Goal: Information Seeking & Learning: Learn about a topic

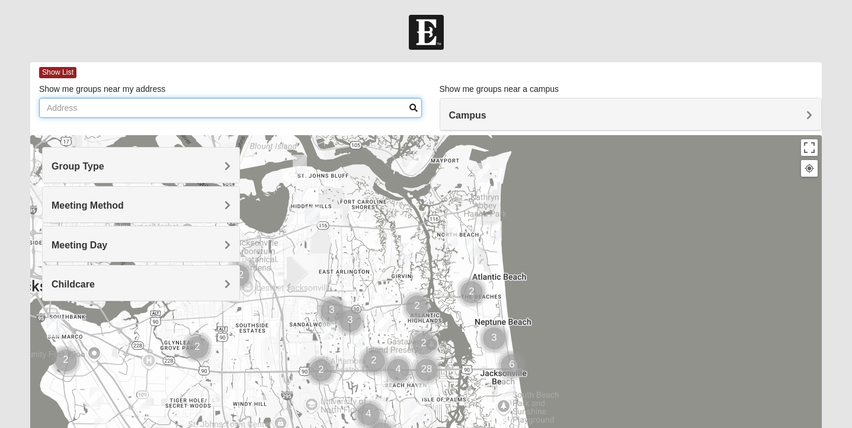
click at [78, 111] on input "Show me groups near my address" at bounding box center [230, 108] width 383 height 20
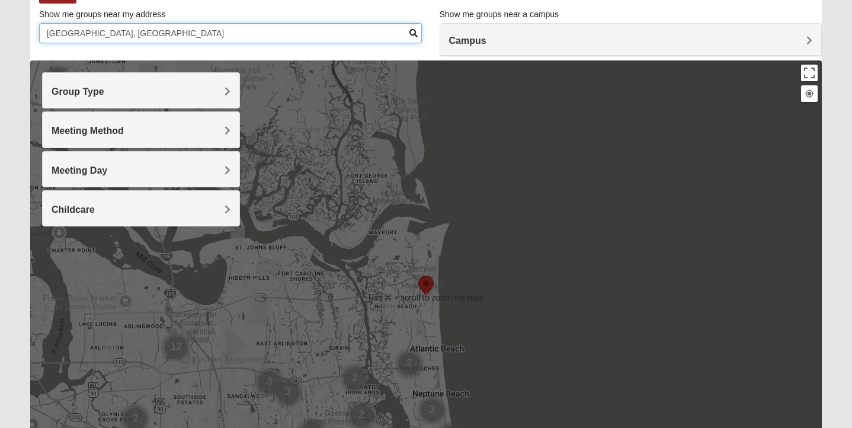
scroll to position [97, 0]
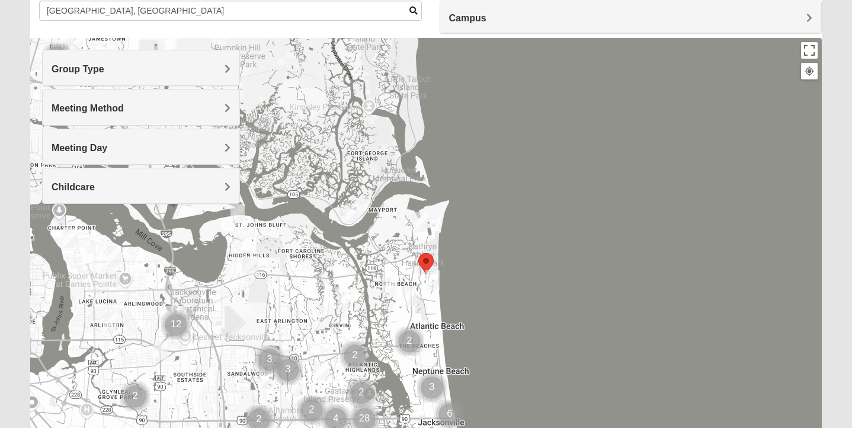
click at [492, 304] on div at bounding box center [426, 275] width 792 height 474
click at [407, 292] on img "Mens McCann 32233" at bounding box center [410, 296] width 14 height 20
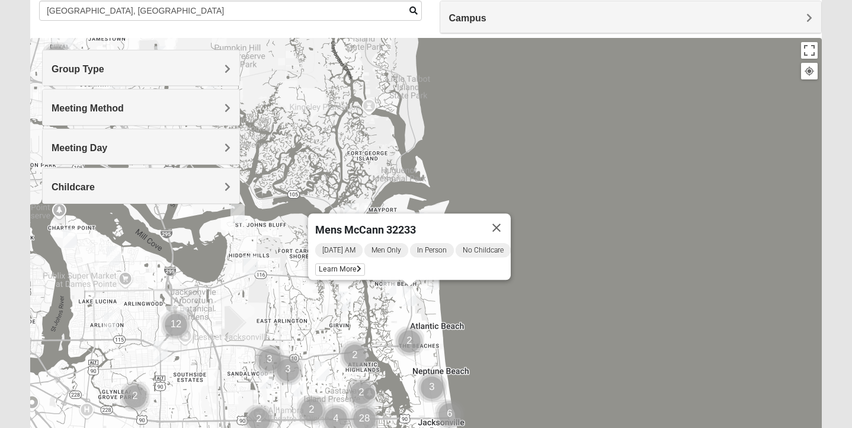
click at [387, 282] on img "1825 Mixed Curry 32233" at bounding box center [389, 287] width 14 height 20
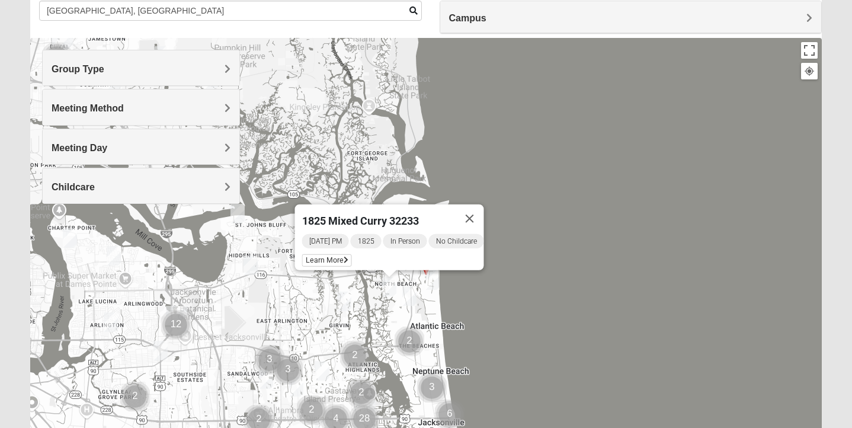
click at [428, 280] on img "Mixed Lammie 32233" at bounding box center [433, 280] width 14 height 20
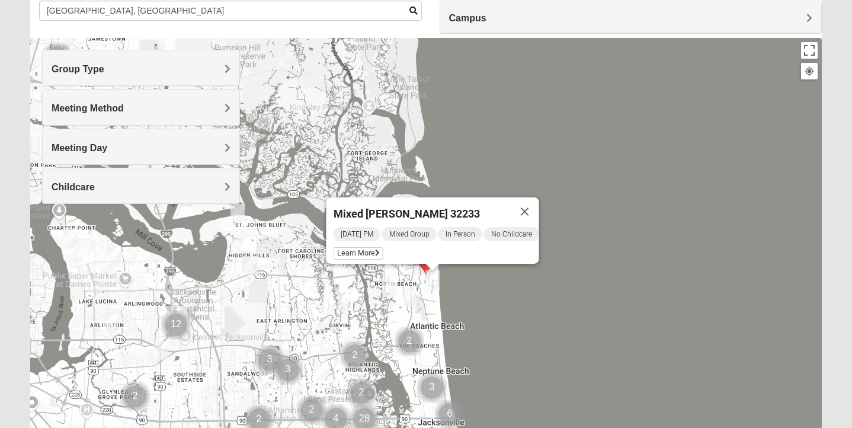
click at [346, 305] on img "Mens Fuller 32225" at bounding box center [344, 302] width 14 height 20
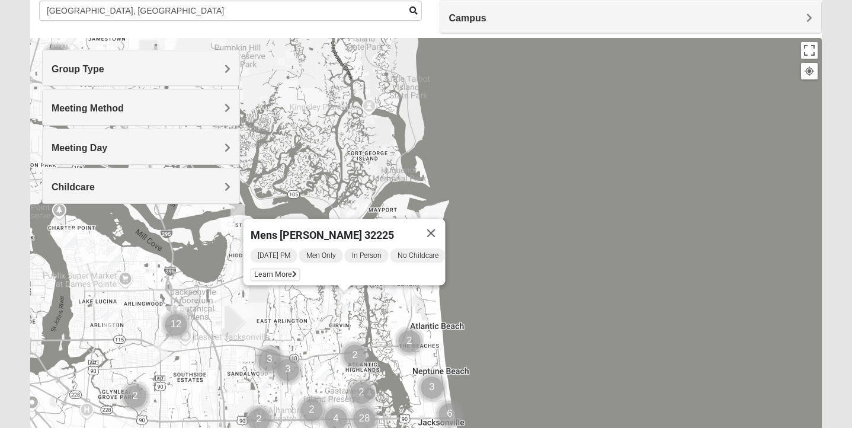
click at [580, 274] on div "Mens Fuller 32225 Wednesday PM Men Only In Person No Childcare Learn More" at bounding box center [426, 275] width 792 height 474
click at [443, 222] on button "Close" at bounding box center [431, 233] width 28 height 28
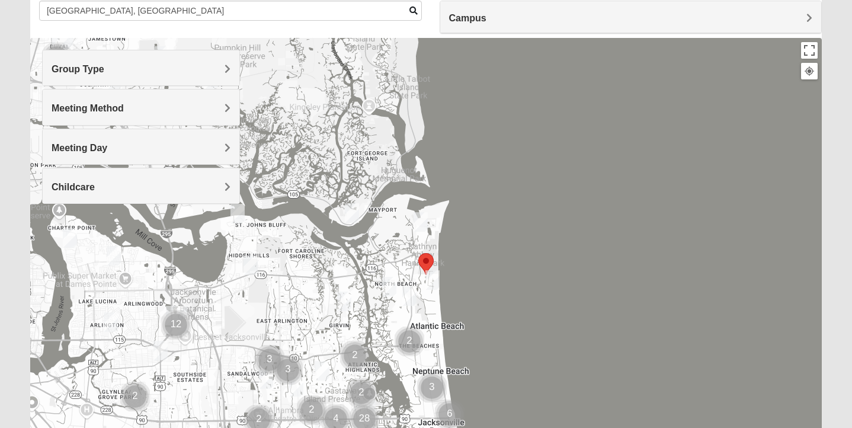
click at [436, 274] on img "Mixed Lammie 32233" at bounding box center [433, 280] width 14 height 20
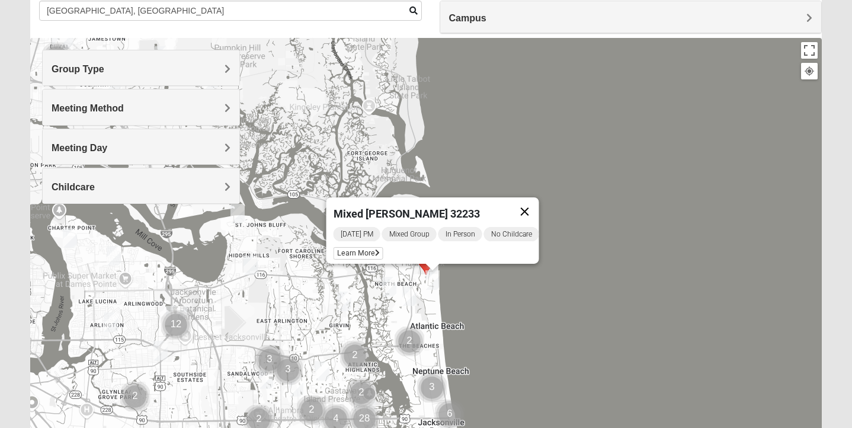
click at [526, 202] on button "Close" at bounding box center [525, 211] width 28 height 28
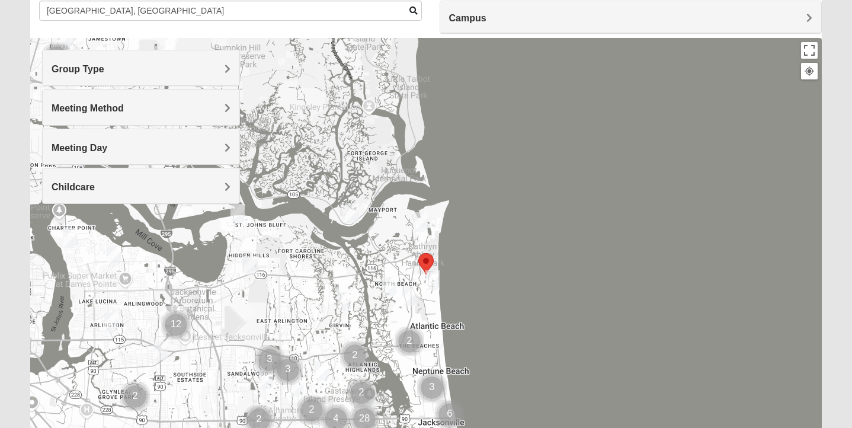
click at [419, 253] on area "Selected Address" at bounding box center [419, 253] width 0 height 0
click at [424, 218] on img "Mixed Reed-Watkins 32266" at bounding box center [421, 222] width 14 height 20
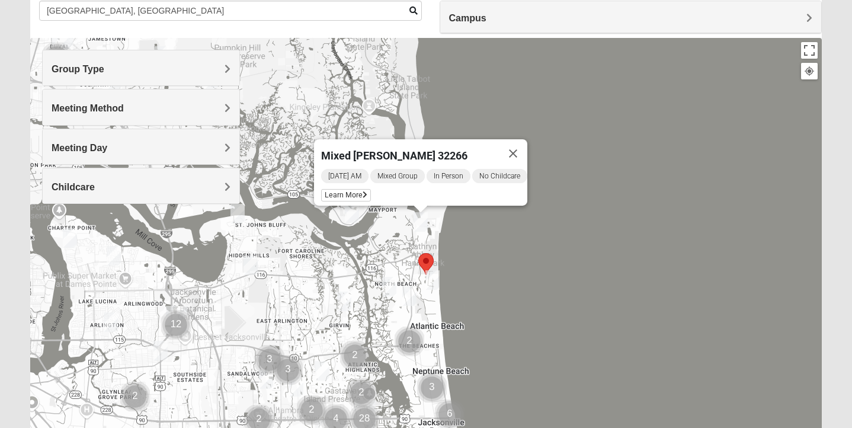
click at [419, 253] on area "Selected Address" at bounding box center [419, 253] width 0 height 0
click at [412, 337] on img "Cluster of 2 groups" at bounding box center [410, 342] width 30 height 30
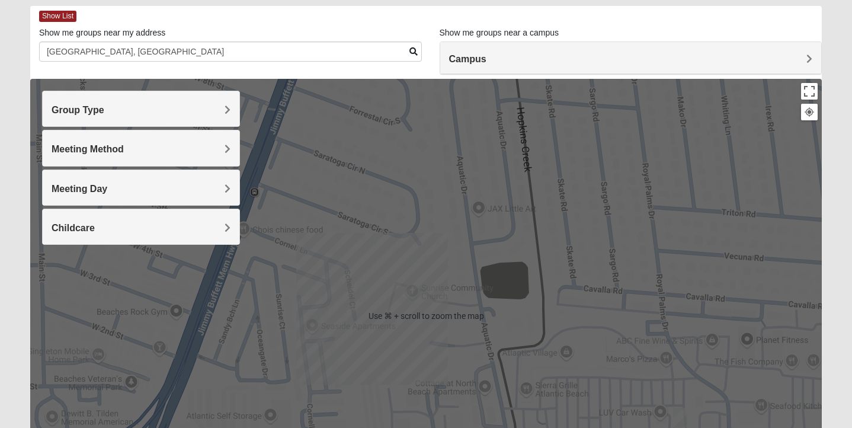
scroll to position [0, 0]
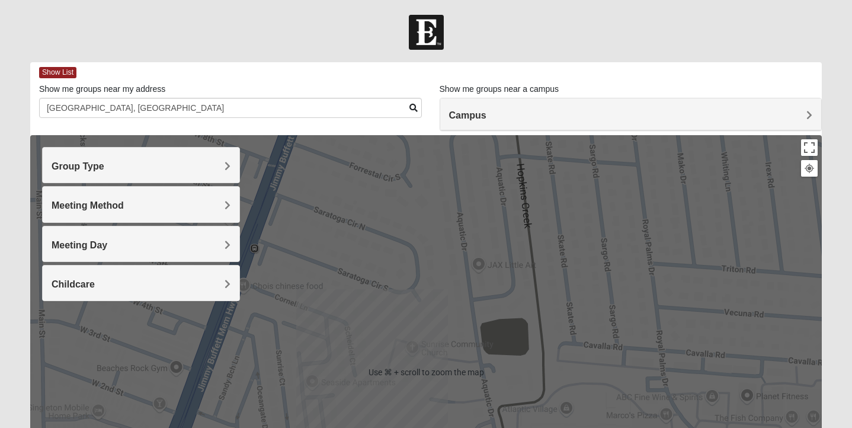
click at [619, 295] on div "To navigate, press the arrow keys. Mixed Reed-Watkins 32266 Saturday AM Mixed G…" at bounding box center [426, 372] width 792 height 474
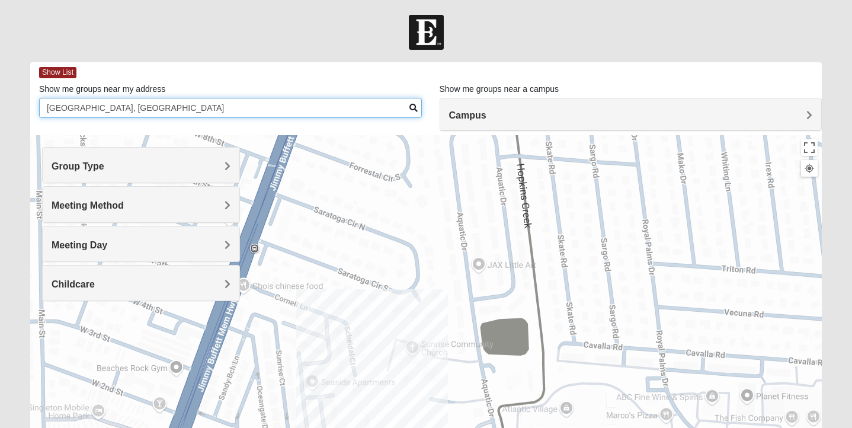
drag, startPoint x: 49, startPoint y: 108, endPoint x: 145, endPoint y: 107, distance: 96.6
click at [145, 107] on input "ocean walk, atlantic beach" at bounding box center [230, 108] width 383 height 20
type input "2"
type input "2320 Oceanwalk"
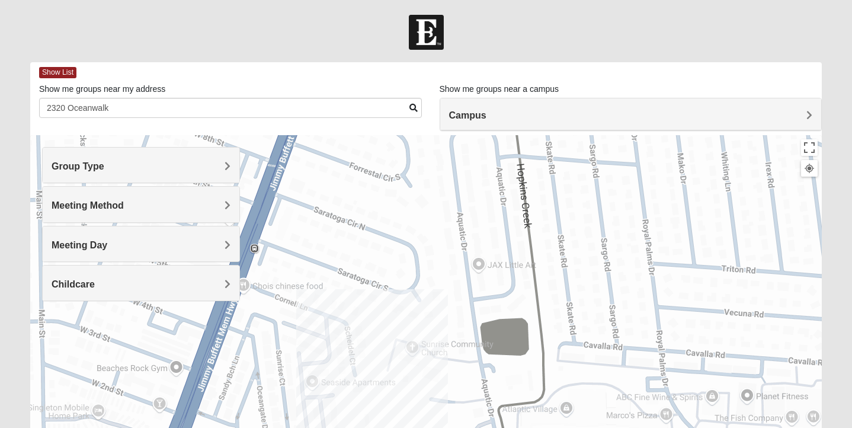
click at [411, 106] on span at bounding box center [414, 108] width 8 height 8
click at [411, 104] on span at bounding box center [414, 108] width 8 height 8
click at [221, 171] on h4 "Group Type" at bounding box center [141, 166] width 179 height 11
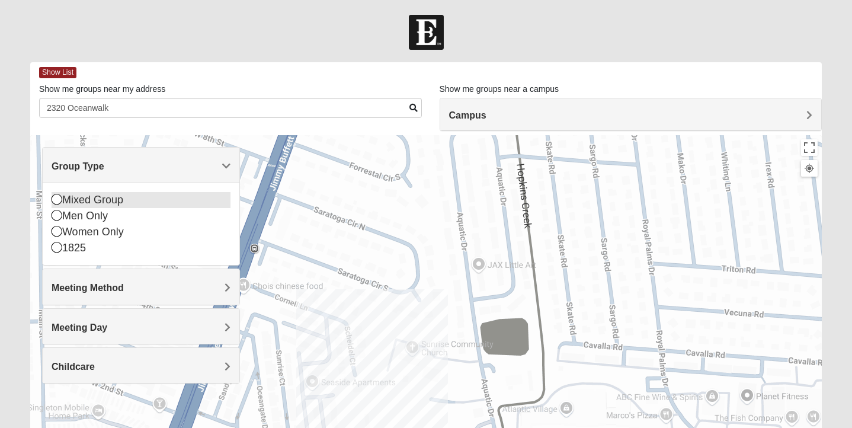
click at [56, 203] on icon at bounding box center [57, 199] width 11 height 11
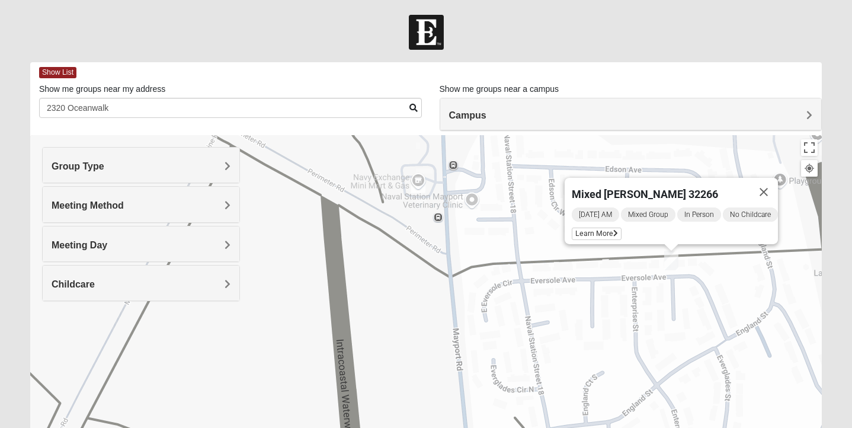
click at [158, 158] on div "Group Type" at bounding box center [141, 165] width 197 height 35
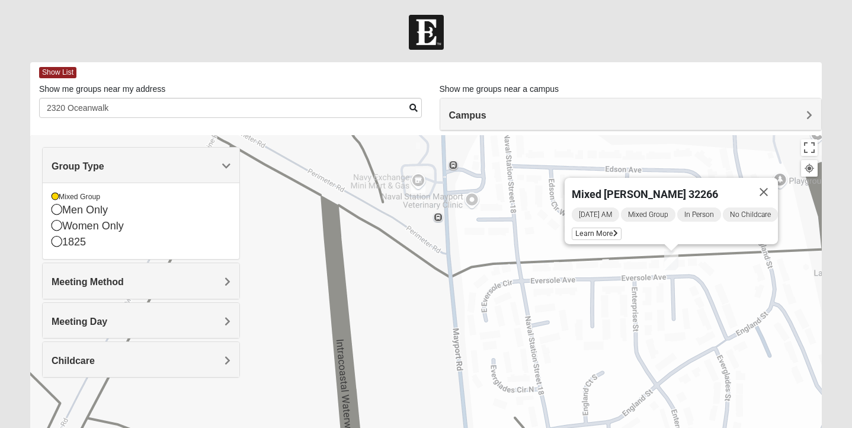
click at [120, 282] on span "Meeting Method" at bounding box center [88, 282] width 72 height 10
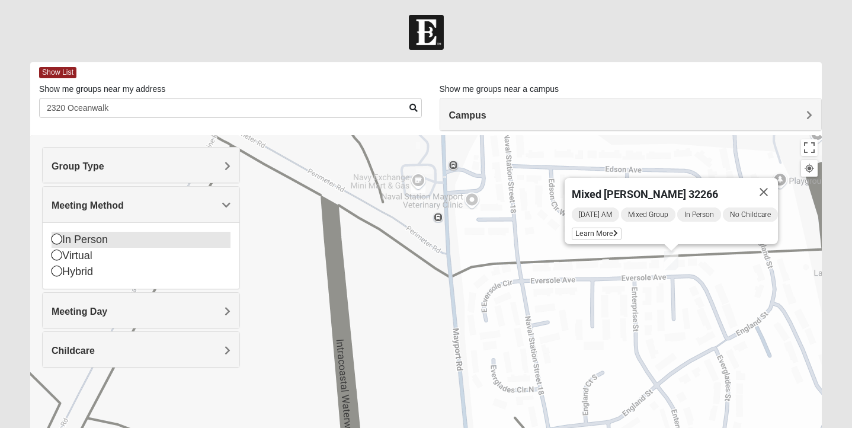
click at [58, 239] on icon at bounding box center [57, 239] width 11 height 11
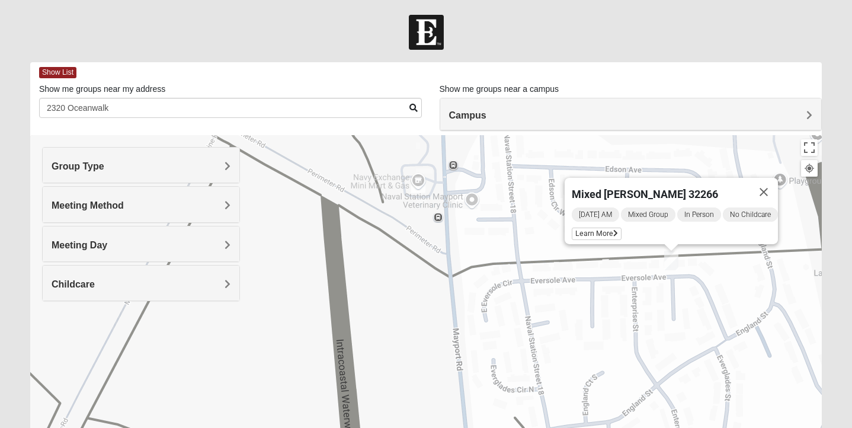
click at [81, 285] on span "Childcare" at bounding box center [73, 284] width 43 height 10
click at [57, 335] on icon at bounding box center [57, 333] width 11 height 11
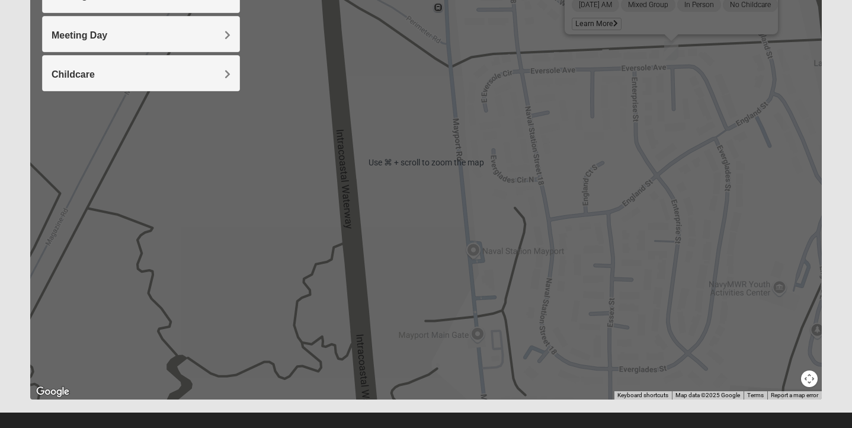
scroll to position [225, 0]
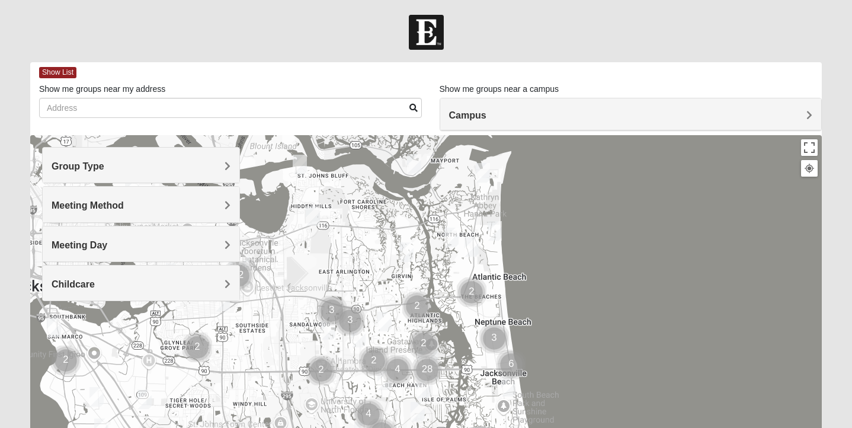
click at [467, 292] on img "Cluster of 2 groups" at bounding box center [472, 292] width 30 height 30
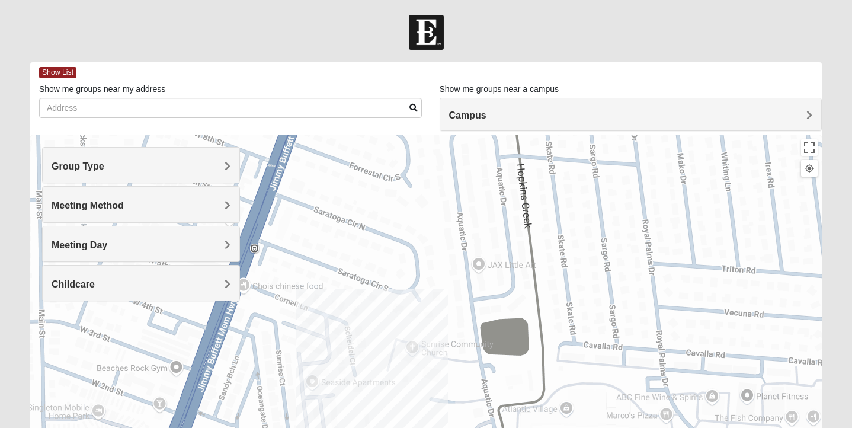
click at [467, 292] on div "To navigate, press the arrow keys." at bounding box center [426, 372] width 792 height 474
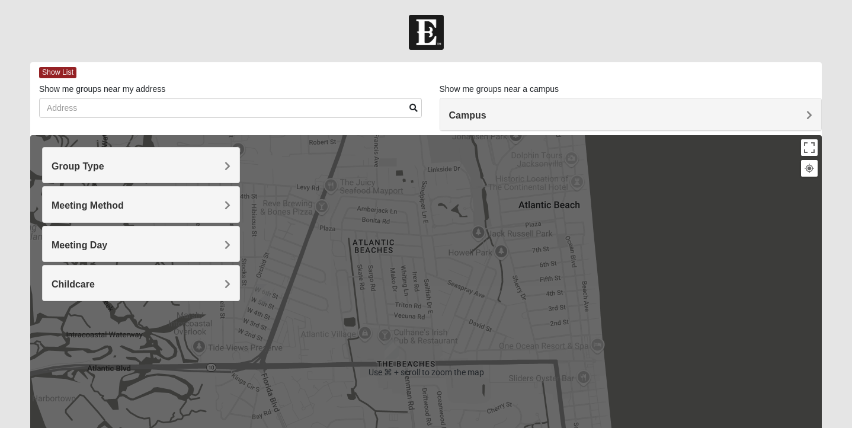
click at [471, 277] on div "To navigate, press the arrow keys." at bounding box center [426, 372] width 792 height 474
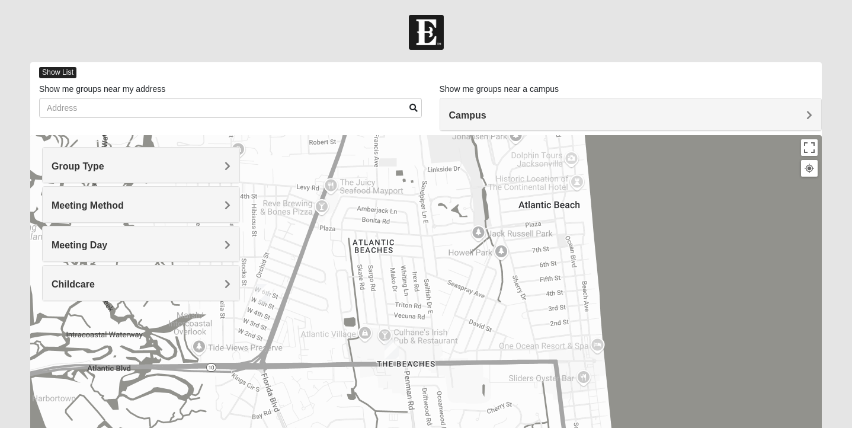
click at [62, 69] on span "Show List" at bounding box center [57, 72] width 37 height 11
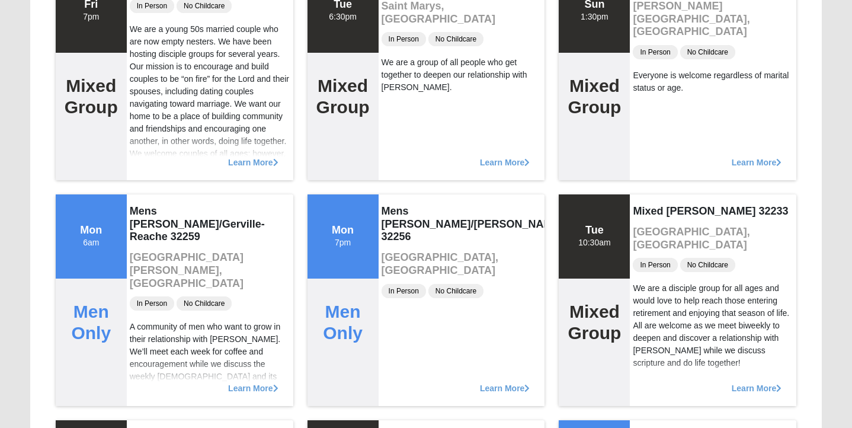
scroll to position [4235, 0]
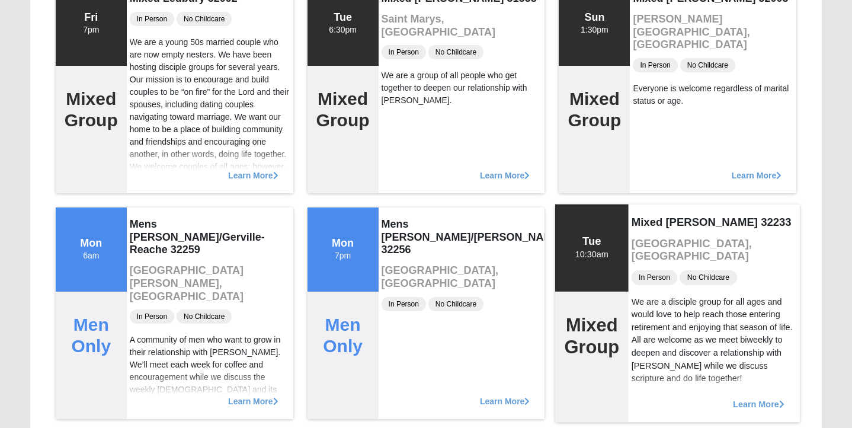
click at [764, 398] on span "Learn More" at bounding box center [759, 398] width 52 height 0
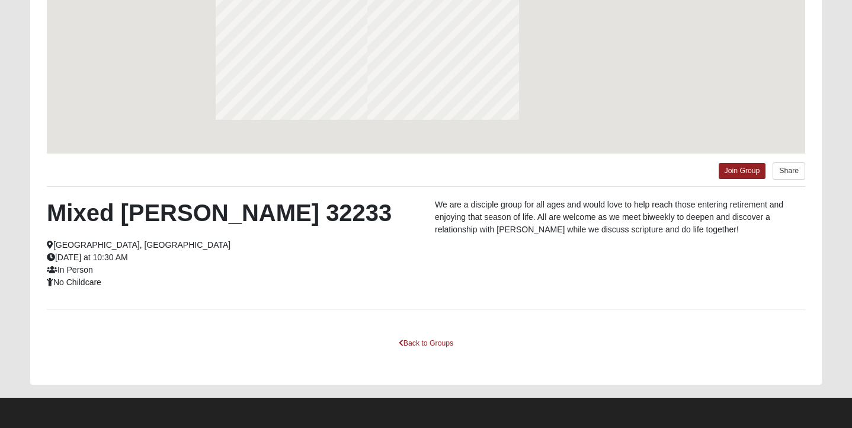
scroll to position [213, 0]
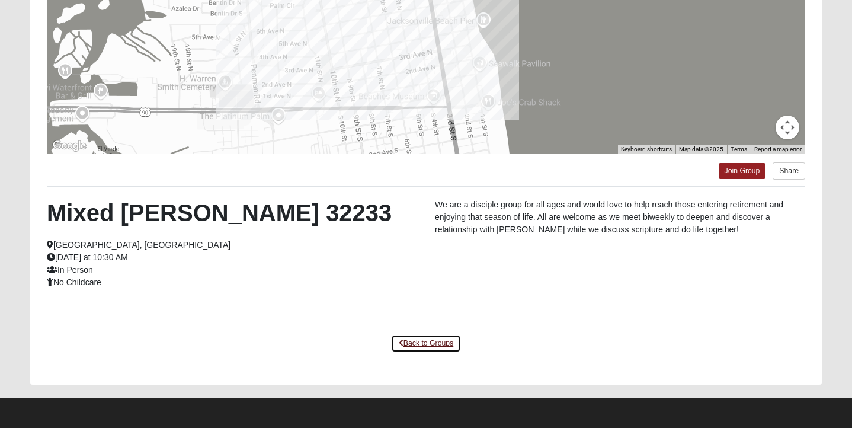
click at [433, 341] on link "Back to Groups" at bounding box center [426, 343] width 70 height 18
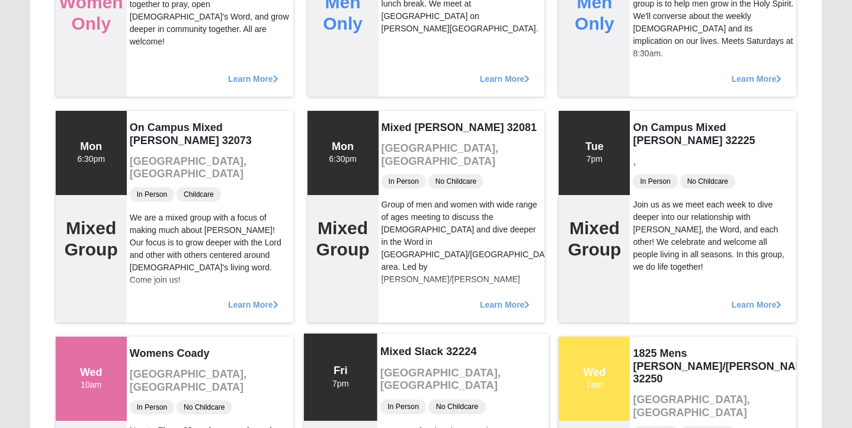
scroll to position [15596, 0]
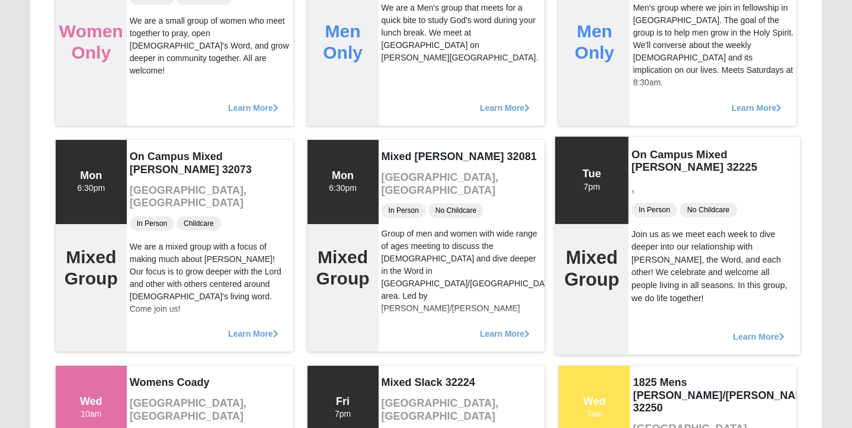
click at [751, 330] on span "Learn More" at bounding box center [759, 330] width 52 height 0
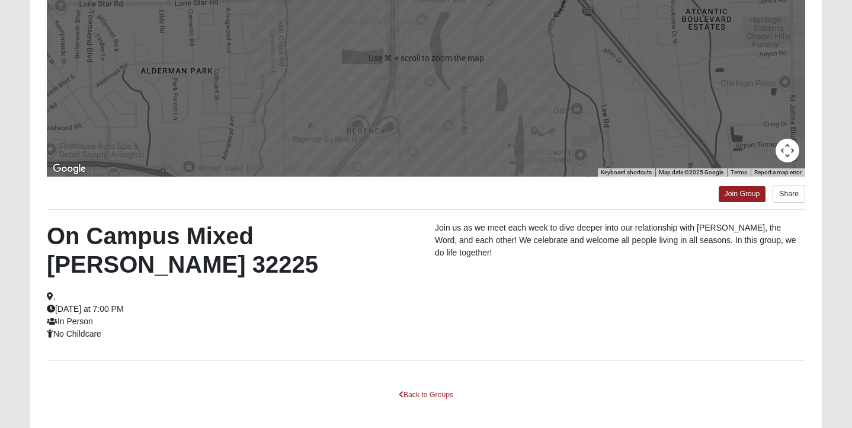
scroll to position [213, 0]
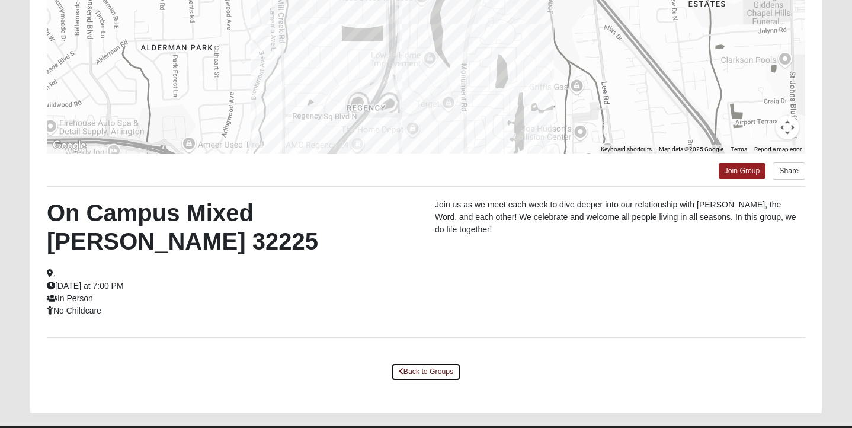
click at [446, 363] on link "Back to Groups" at bounding box center [426, 372] width 70 height 18
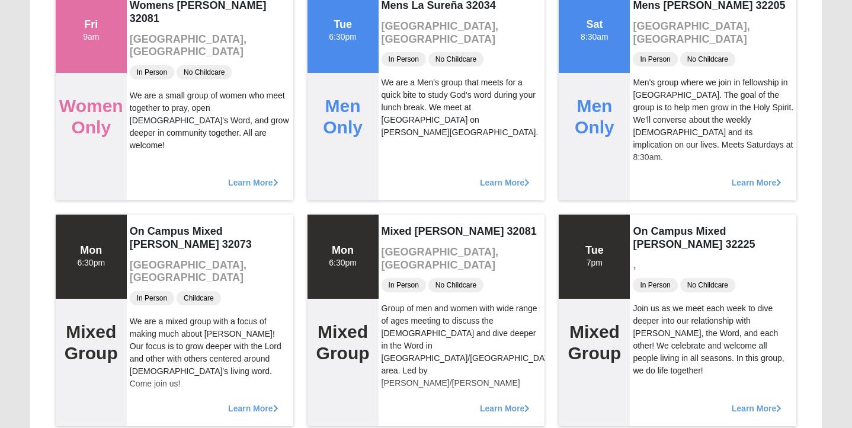
scroll to position [15521, 0]
